Goal: Task Accomplishment & Management: Manage account settings

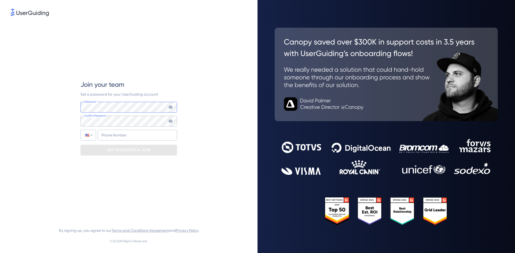
click at [0, 252] on com-1password-button at bounding box center [0, 253] width 0 height 0
click at [153, 186] on div "Join your team Set a password for your UserGuiding account Password* Your passw…" at bounding box center [128, 117] width 97 height 201
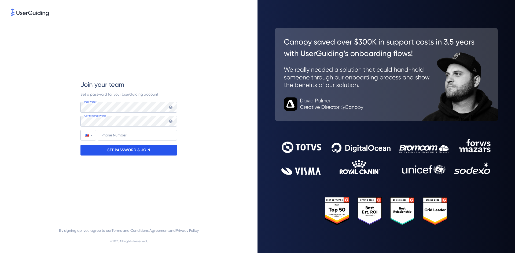
click at [139, 150] on p "SET PASSWORD & JOIN" at bounding box center [128, 150] width 43 height 9
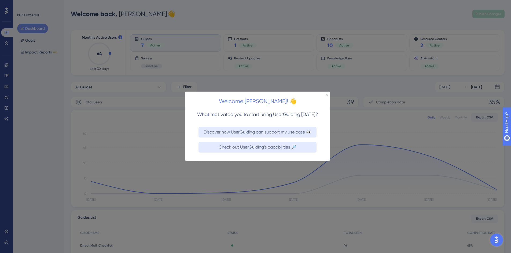
click at [336, 172] on div at bounding box center [255, 126] width 511 height 253
click at [327, 94] on icon "Close Preview" at bounding box center [327, 95] width 2 height 2
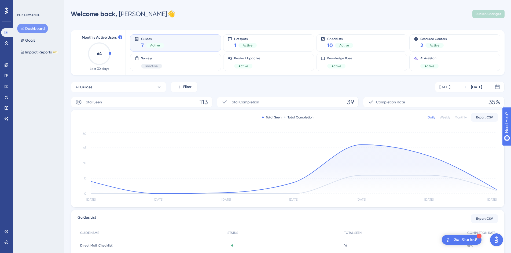
click at [10, 130] on div "Performance Users Engagement Widgets Feedback Product Updates Knowledge Base AI…" at bounding box center [6, 126] width 13 height 253
click at [6, 108] on icon at bounding box center [6, 108] width 4 height 4
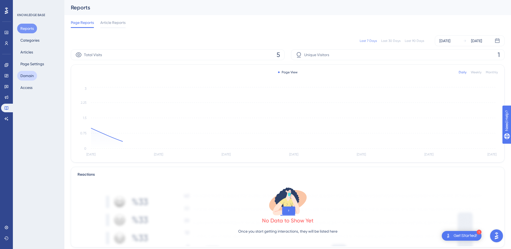
click at [23, 80] on button "Domain" at bounding box center [27, 76] width 20 height 10
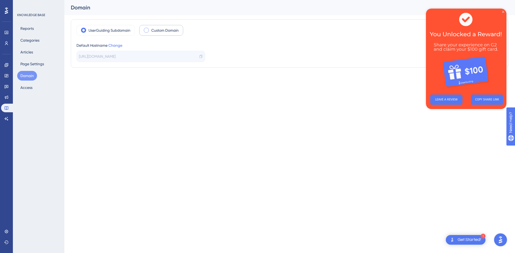
click at [145, 30] on span at bounding box center [146, 30] width 5 height 5
